Goal: Transaction & Acquisition: Purchase product/service

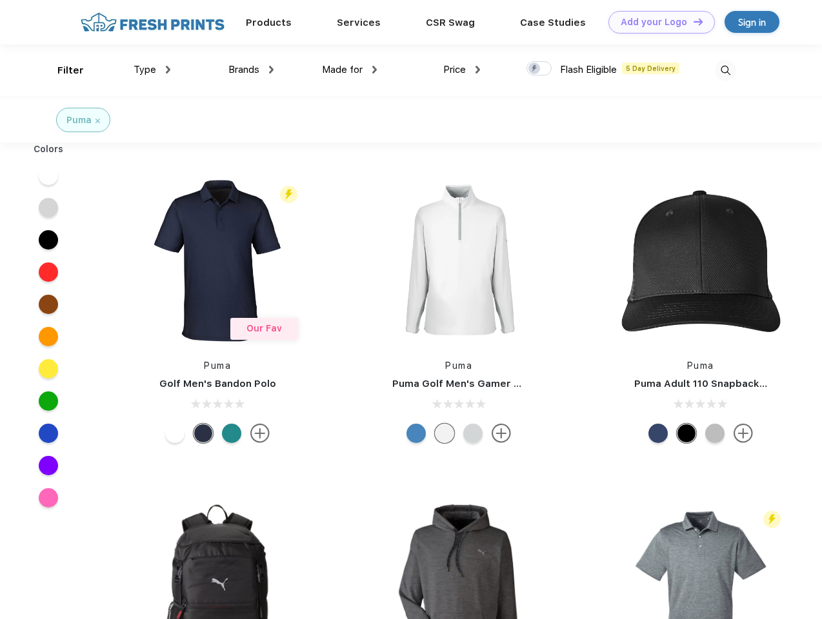
click at [657, 22] on link "Add your Logo Design Tool" at bounding box center [661, 22] width 106 height 23
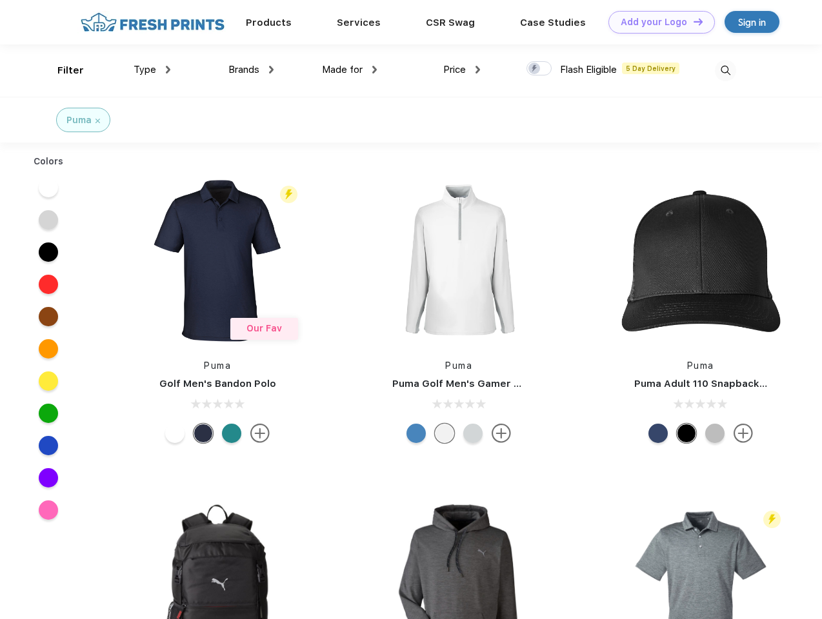
click at [0, 0] on div "Design Tool" at bounding box center [0, 0] width 0 height 0
click at [692, 21] on link "Add your Logo Design Tool" at bounding box center [661, 22] width 106 height 23
click at [62, 70] on div "Filter" at bounding box center [70, 70] width 26 height 15
click at [152, 70] on span "Type" at bounding box center [145, 70] width 23 height 12
click at [251, 70] on span "Brands" at bounding box center [243, 70] width 31 height 12
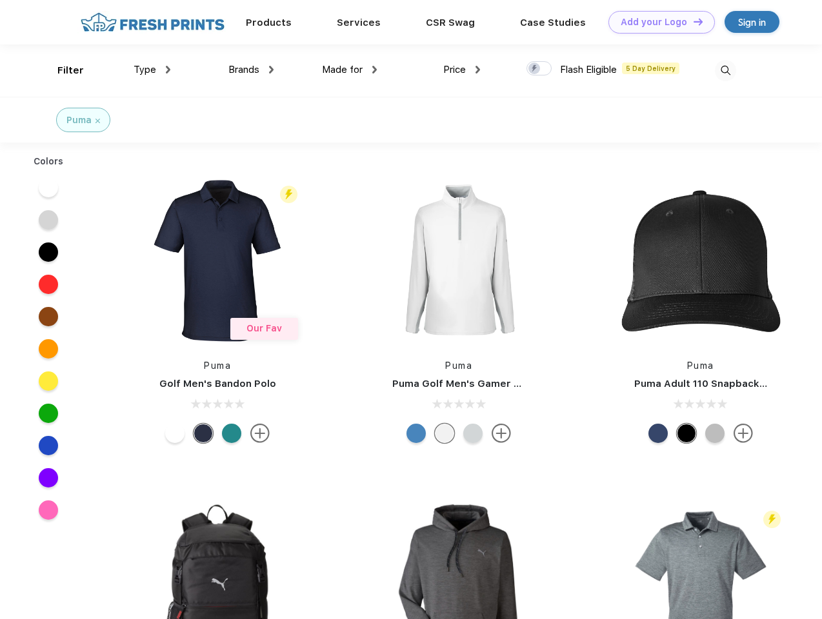
click at [350, 70] on span "Made for" at bounding box center [342, 70] width 41 height 12
click at [462, 70] on span "Price" at bounding box center [454, 70] width 23 height 12
click at [539, 69] on div at bounding box center [538, 68] width 25 height 14
click at [535, 69] on input "checkbox" at bounding box center [530, 65] width 8 height 8
click at [725, 70] on img at bounding box center [725, 70] width 21 height 21
